Goal: Information Seeking & Learning: Learn about a topic

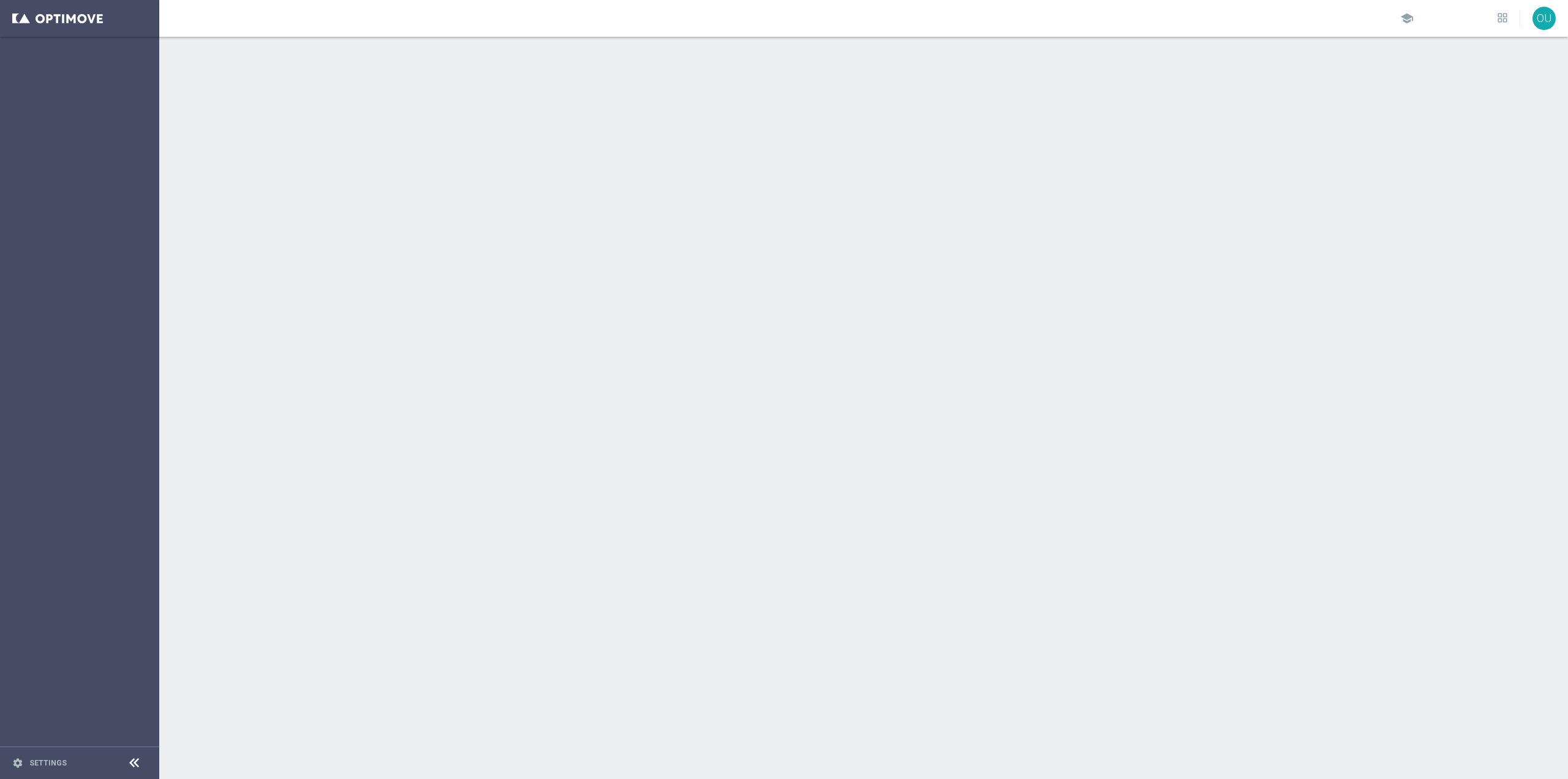
scroll to position [7513, 0]
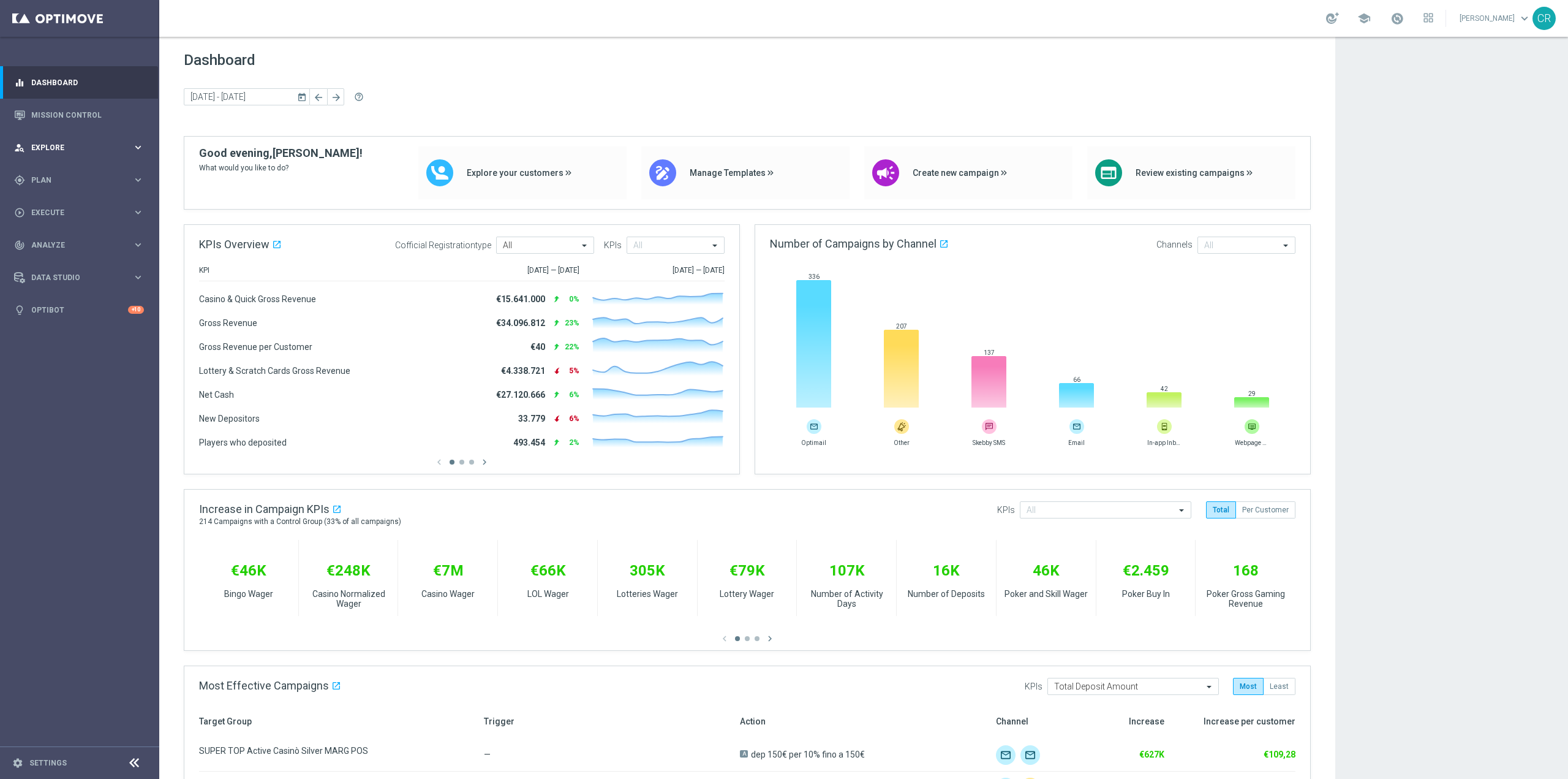
click at [83, 144] on span "Explore" at bounding box center [82, 148] width 101 height 8
click at [78, 111] on link "Mission Control" at bounding box center [88, 115] width 113 height 33
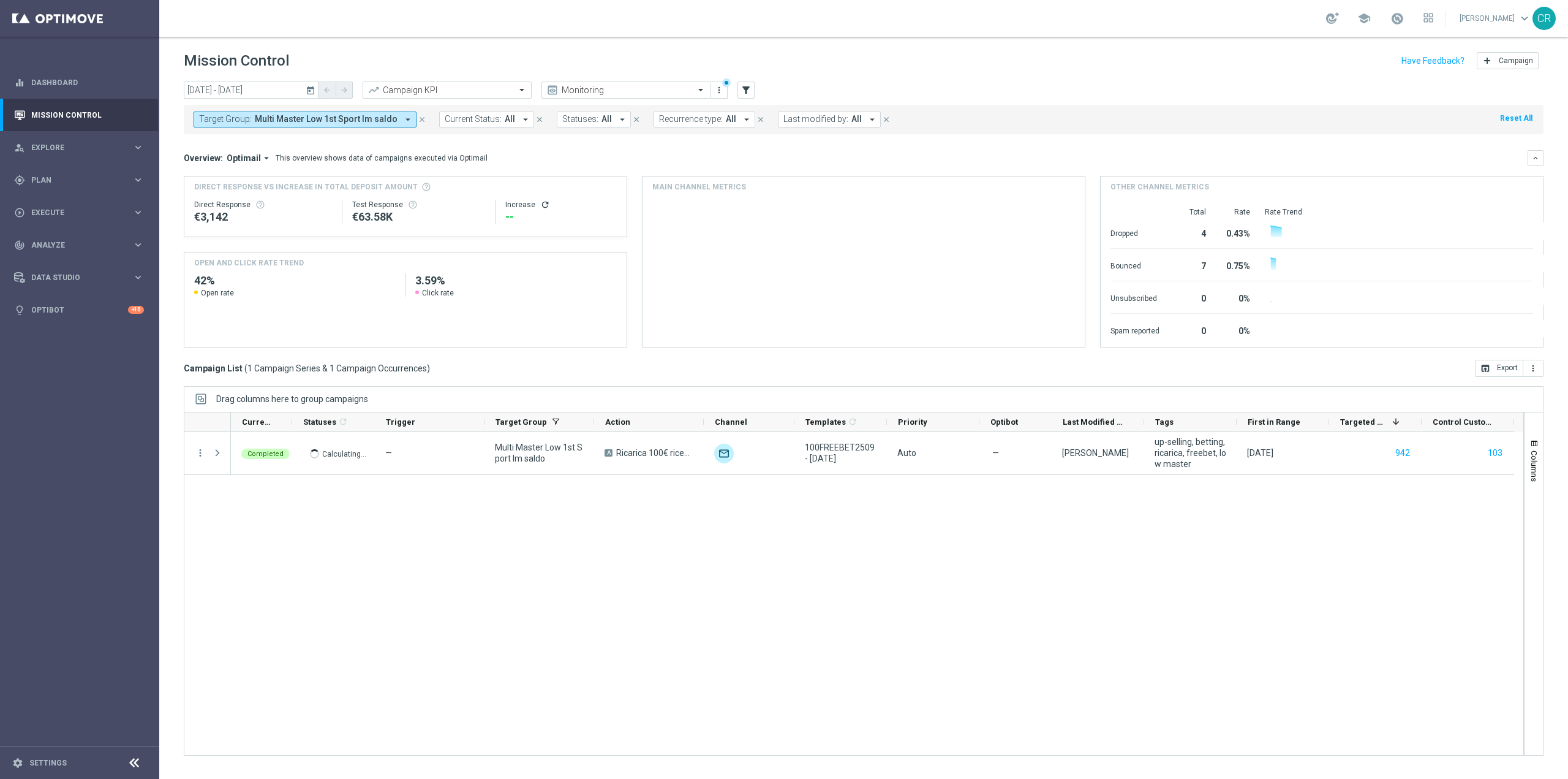
click at [299, 119] on span "Multi Master Low 1st Sport lm saldo" at bounding box center [325, 119] width 142 height 10
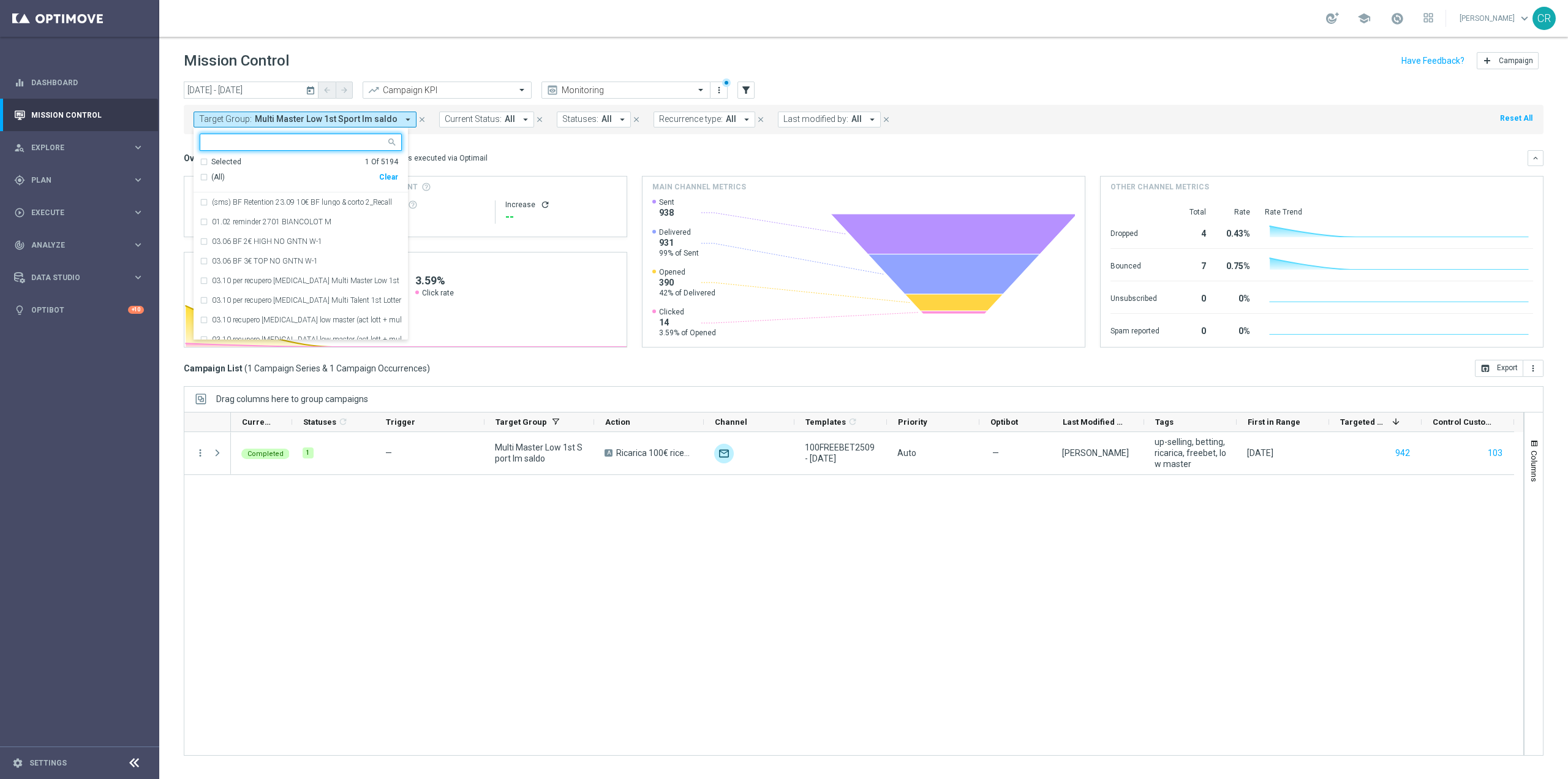
click at [0, 0] on div "Clear" at bounding box center [0, 0] width 0 height 0
click at [310, 138] on input "text" at bounding box center [296, 142] width 179 height 10
paste input "Multi Master Low 1st NO Sport lm"
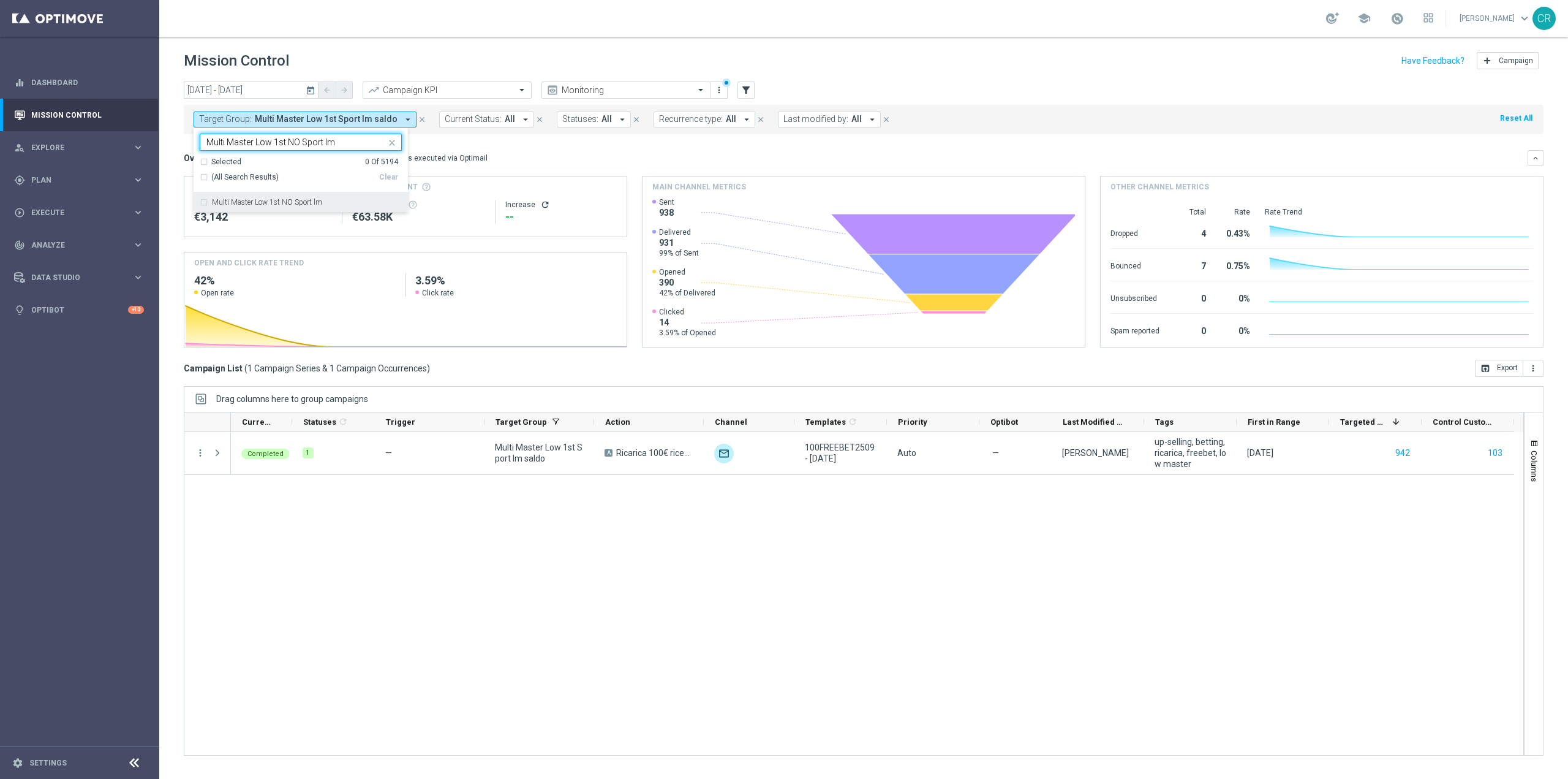
click at [307, 205] on label "Multi Master Low 1st NO Sport lm" at bounding box center [267, 202] width 110 height 8
type input "Multi Master Low 1st NO Sport lm"
click at [550, 146] on mini-dashboard "Overview: Optimail arrow_drop_down This overview shows data of campaigns execut…" at bounding box center [864, 247] width 1360 height 226
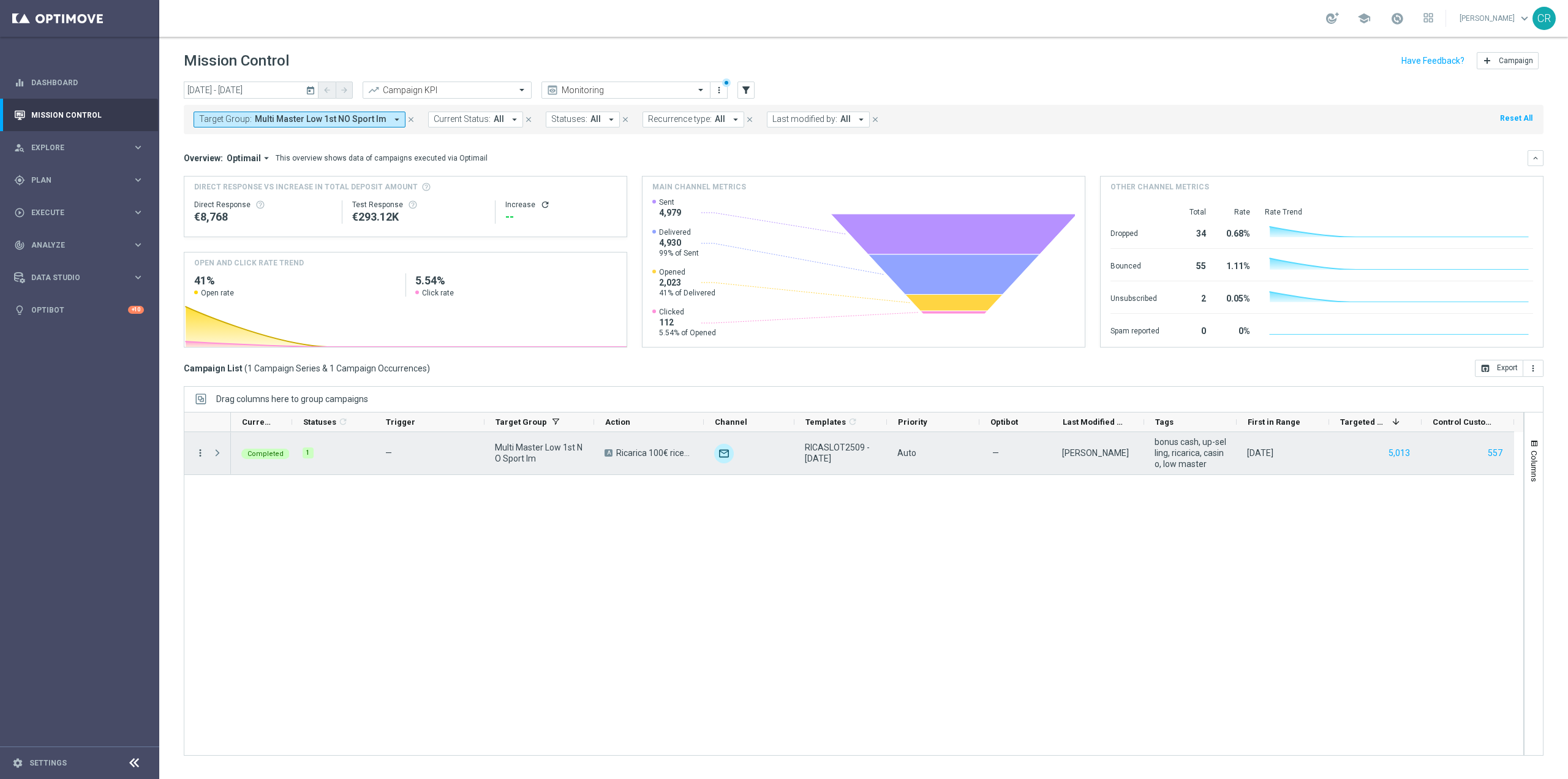
click at [201, 454] on icon "more_vert" at bounding box center [200, 453] width 11 height 11
click at [250, 529] on span "Go to Campaign Analysis" at bounding box center [268, 529] width 88 height 8
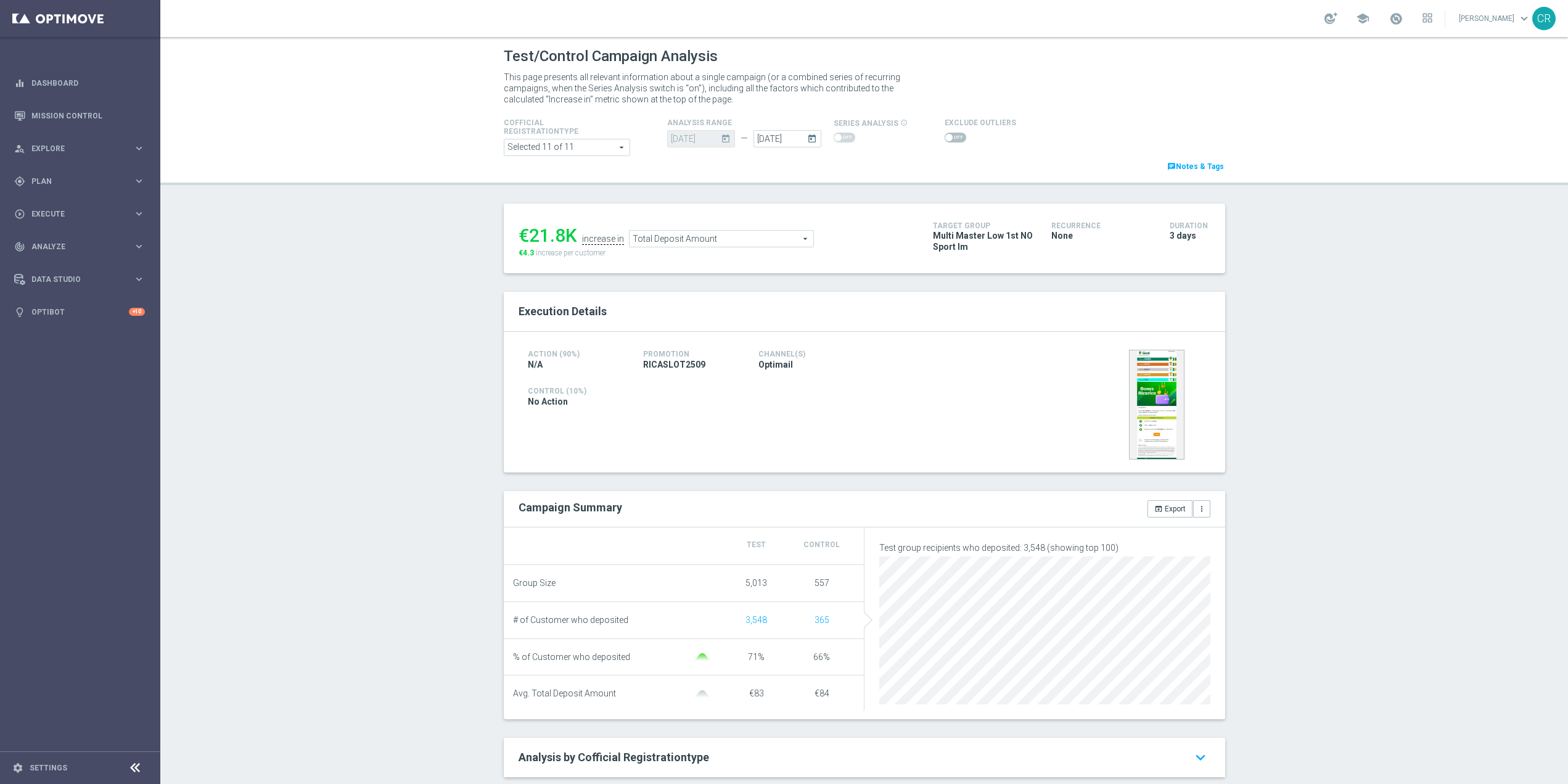
click at [807, 137] on icon "today" at bounding box center [814, 137] width 14 height 14
click at [913, 267] on span "28" at bounding box center [921, 267] width 20 height 20
click at [708, 179] on header "Test/Control Campaign Analysis This page presents all relevant information abou…" at bounding box center [869, 111] width 1418 height 148
click at [791, 134] on input "27 Sep 2025" at bounding box center [792, 138] width 68 height 17
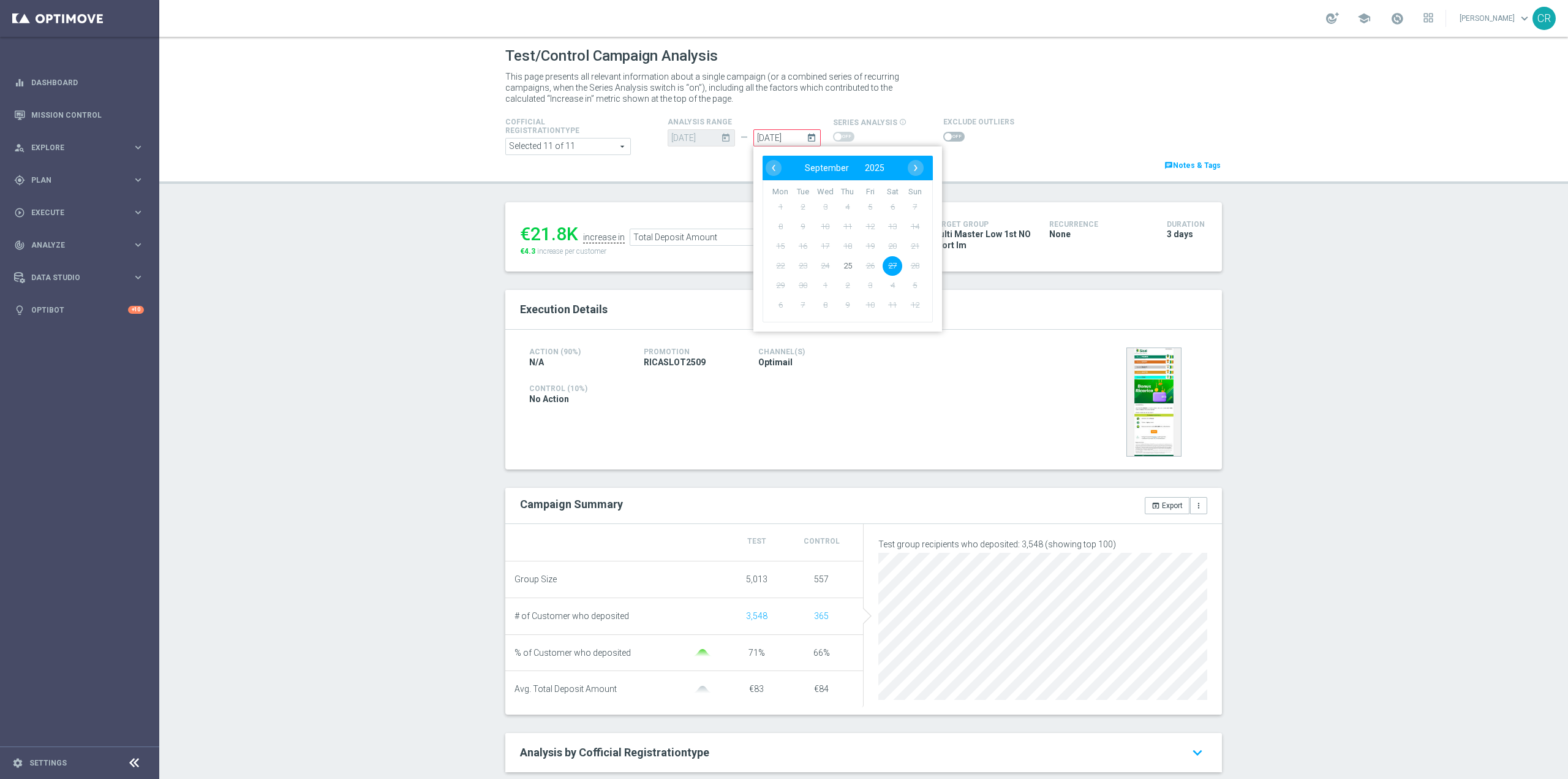
click at [912, 262] on span "28" at bounding box center [915, 266] width 19 height 19
click at [907, 264] on span "28" at bounding box center [915, 266] width 19 height 19
click at [1007, 152] on div "Cofficial Registrationtype Selected 11 of 11 arrow_drop_down search Show Select…" at bounding box center [864, 143] width 735 height 57
click at [780, 140] on input "27 Sep 2025" at bounding box center [787, 137] width 67 height 17
click at [1002, 153] on div "Cofficial Registrationtype Selected 11 of 11 arrow_drop_down search Show Select…" at bounding box center [864, 143] width 735 height 57
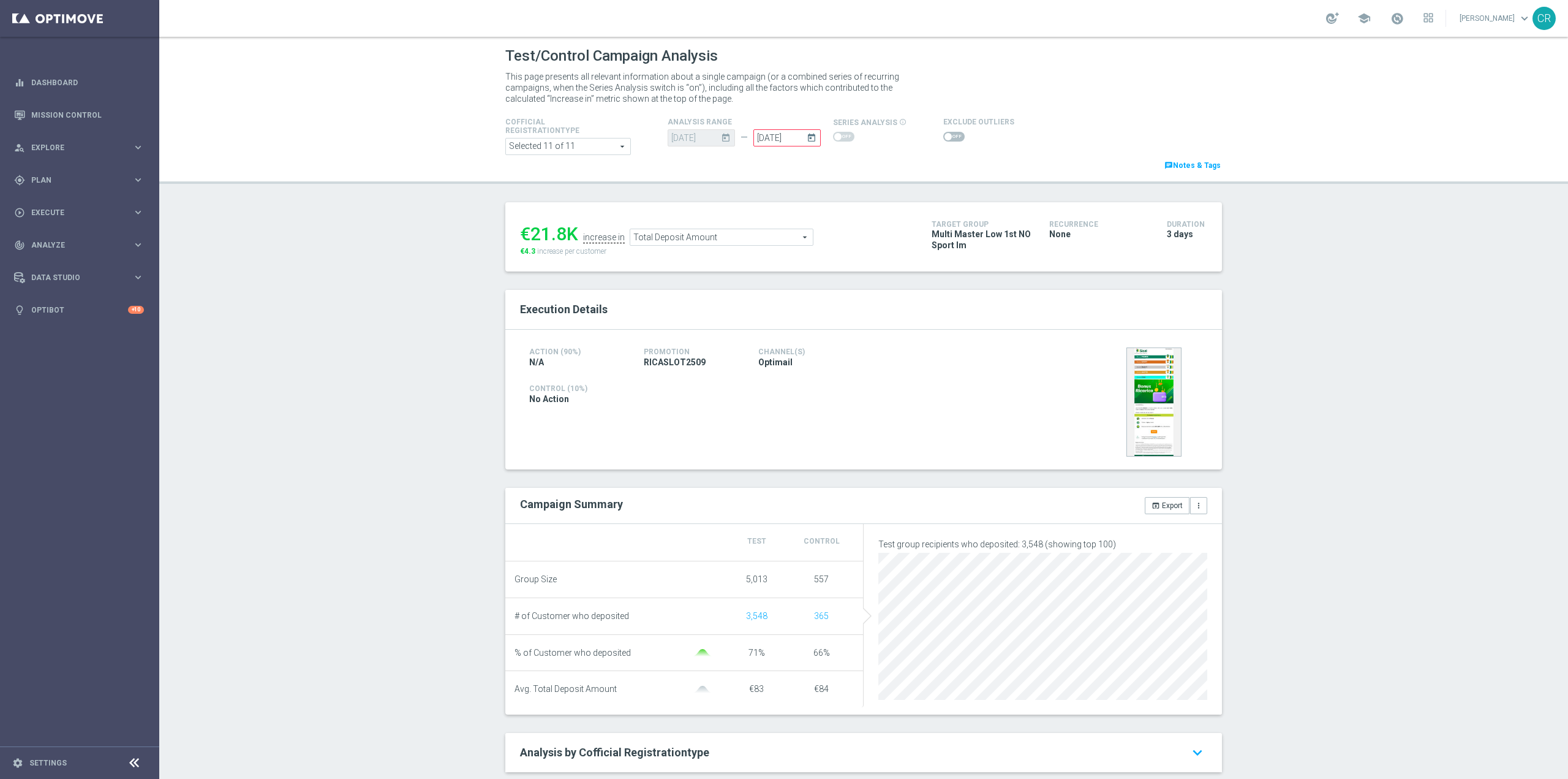
click at [771, 233] on span "Total Deposit Amount" at bounding box center [721, 237] width 183 height 16
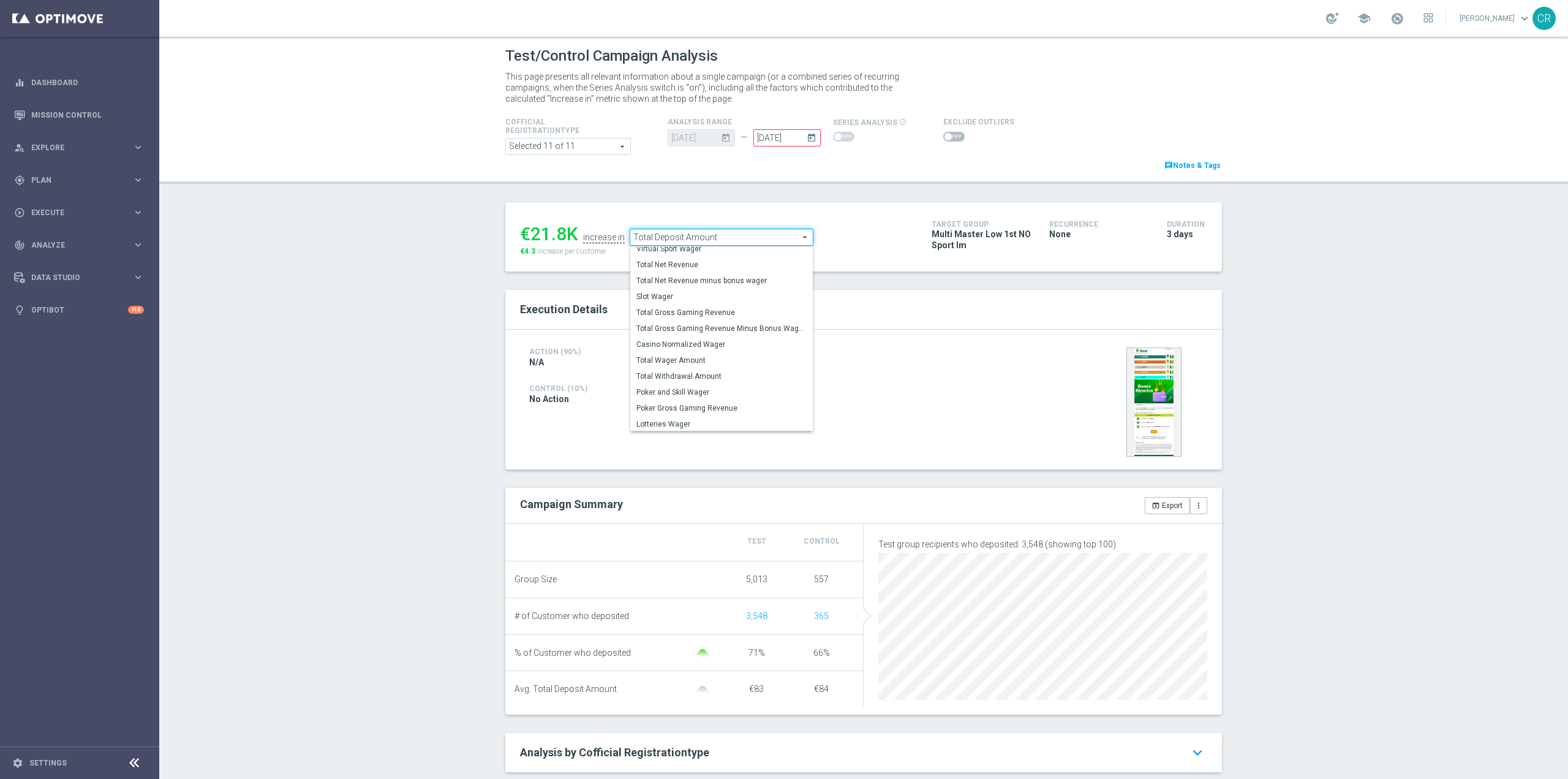
scroll to position [191, 0]
click at [735, 358] on span "Total Wager Amount" at bounding box center [721, 359] width 170 height 10
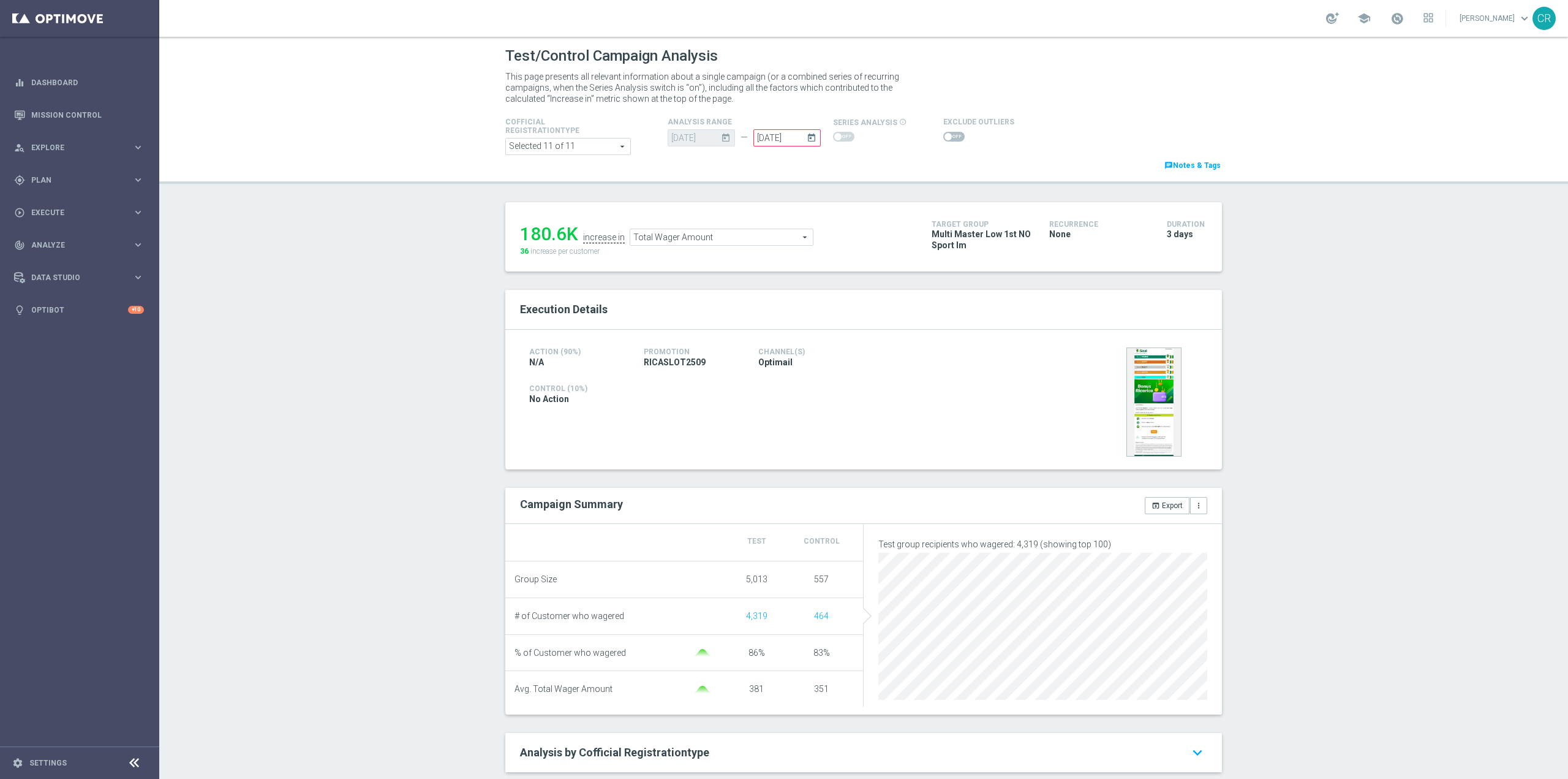
click at [777, 240] on span "Total Wager Amount" at bounding box center [721, 237] width 183 height 16
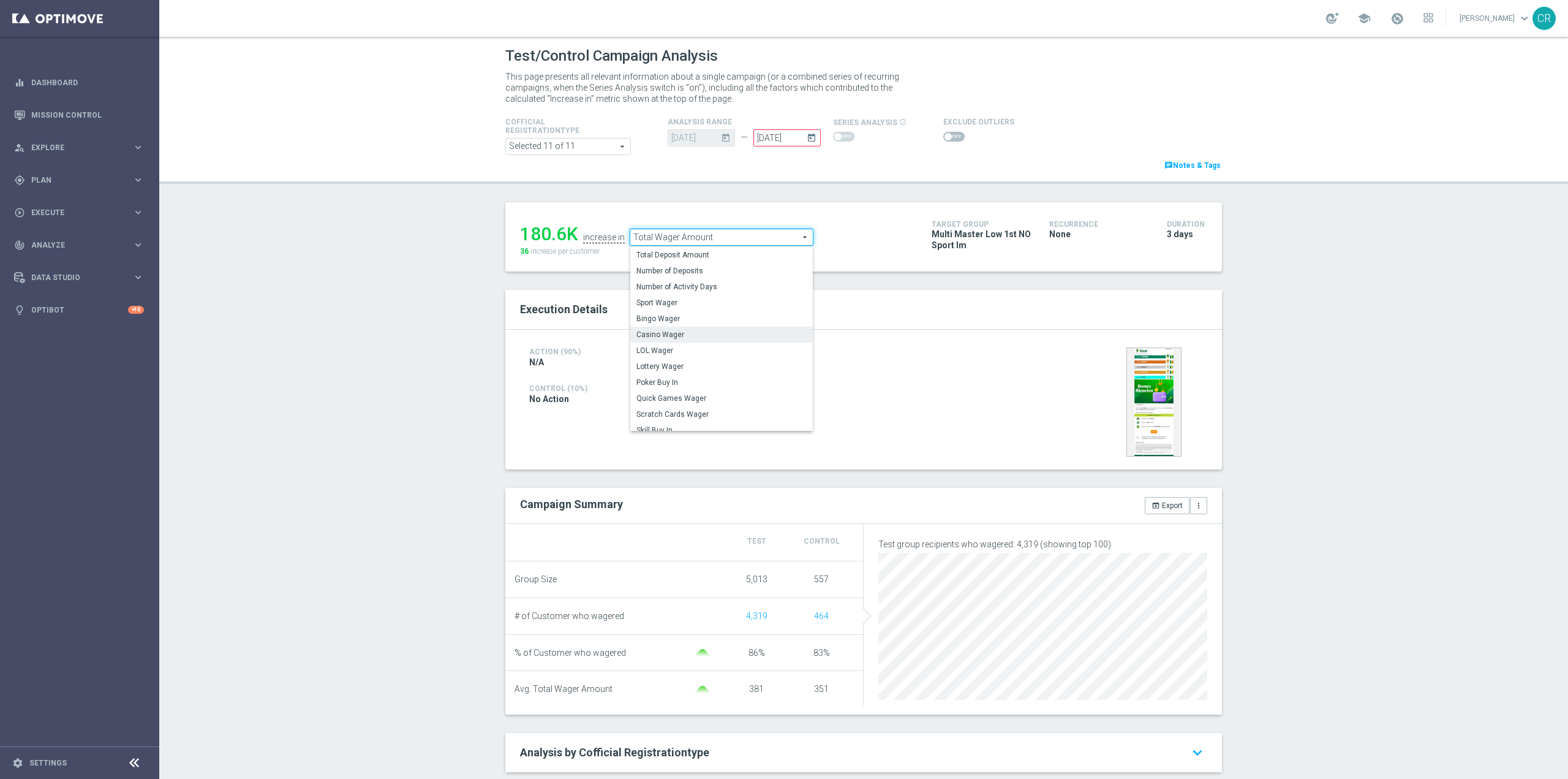
click at [709, 336] on span "Casino Wager" at bounding box center [721, 335] width 170 height 10
type input "Casino Wager"
